Goal: Task Accomplishment & Management: Complete application form

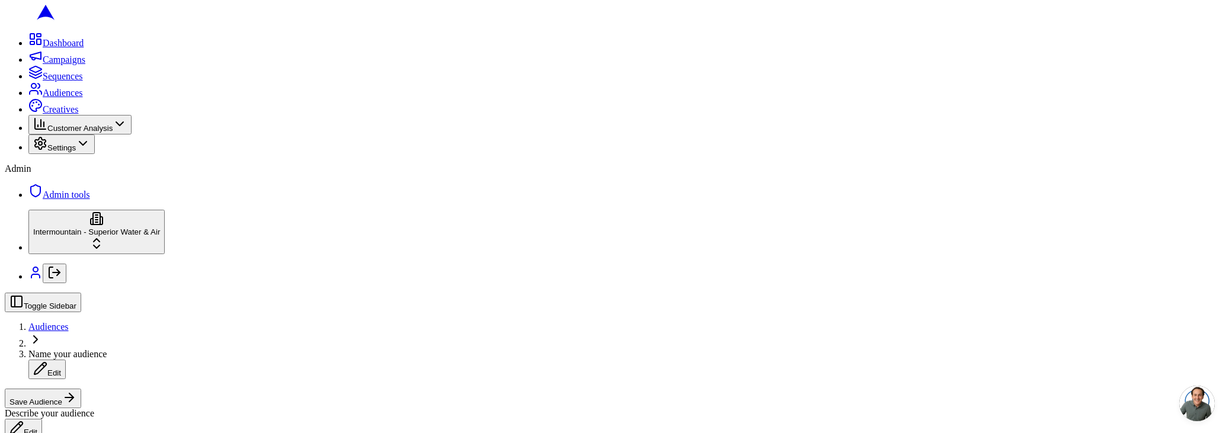
scroll to position [353, 0]
drag, startPoint x: 143, startPoint y: 210, endPoint x: 145, endPoint y: 217, distance: 7.5
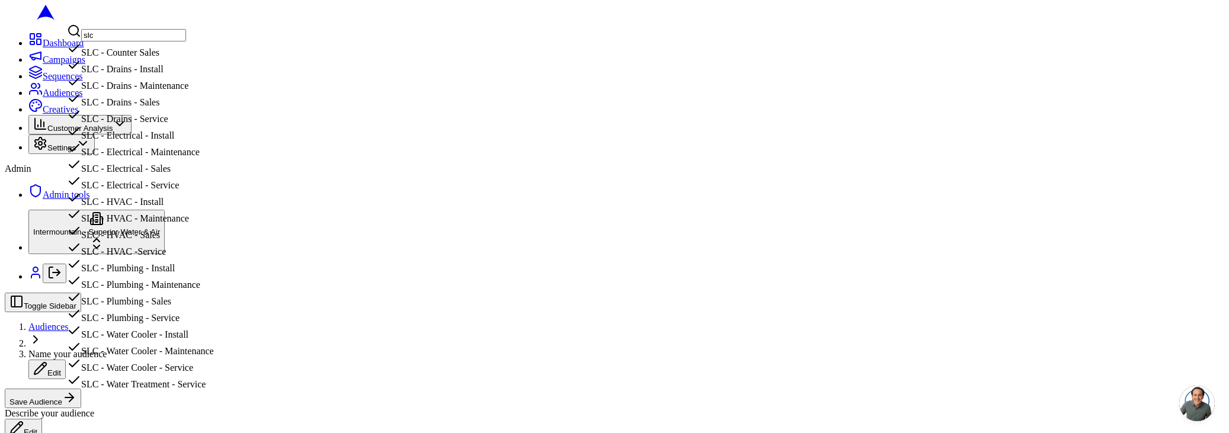
scroll to position [167, 0]
type input "slc"
click at [184, 191] on div "SLC - HVAC - Install" at bounding box center [140, 199] width 147 height 17
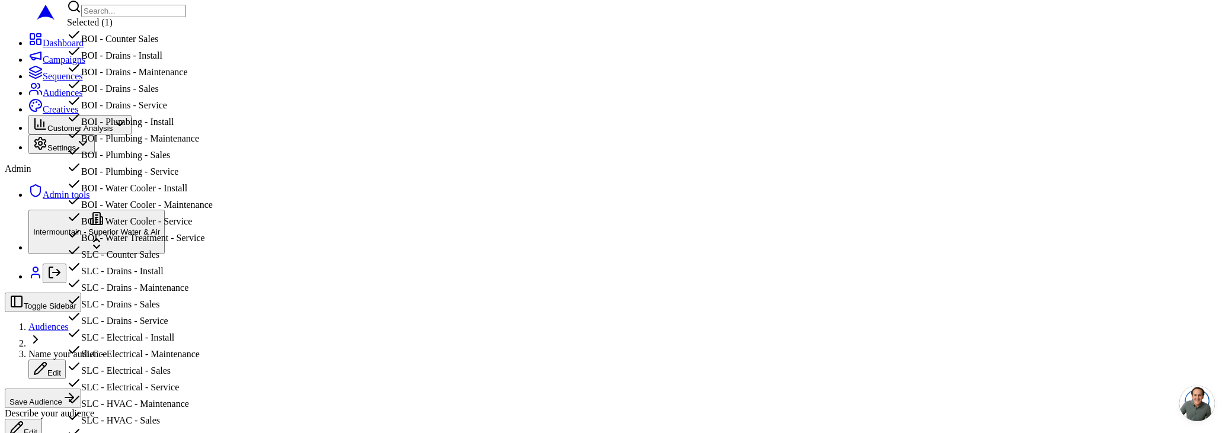
scroll to position [413, 0]
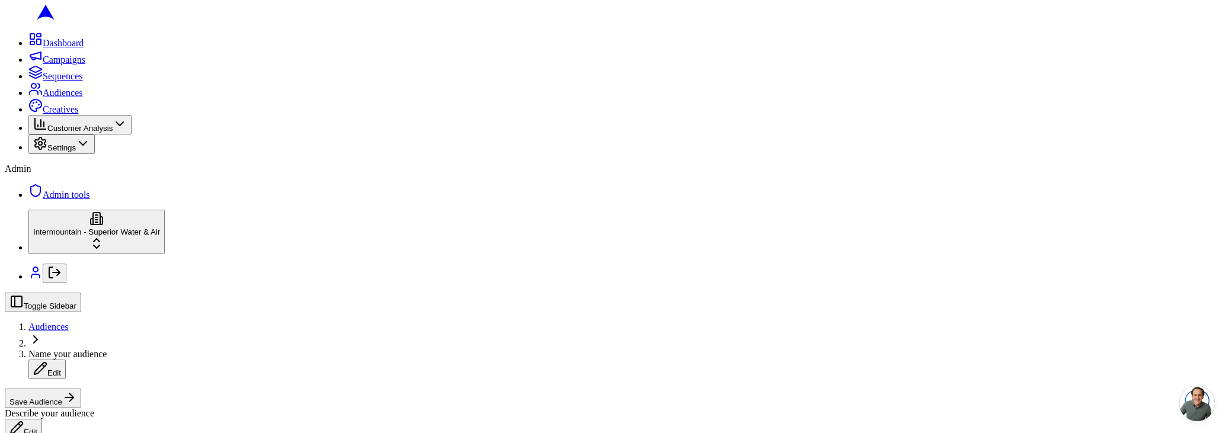
scroll to position [0, 0]
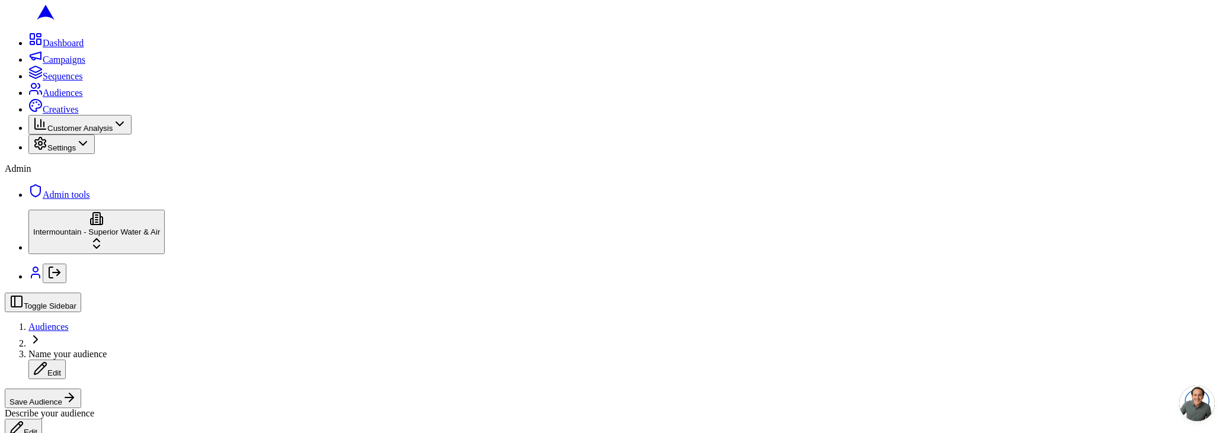
scroll to position [97, 0]
